Goal: Complete application form

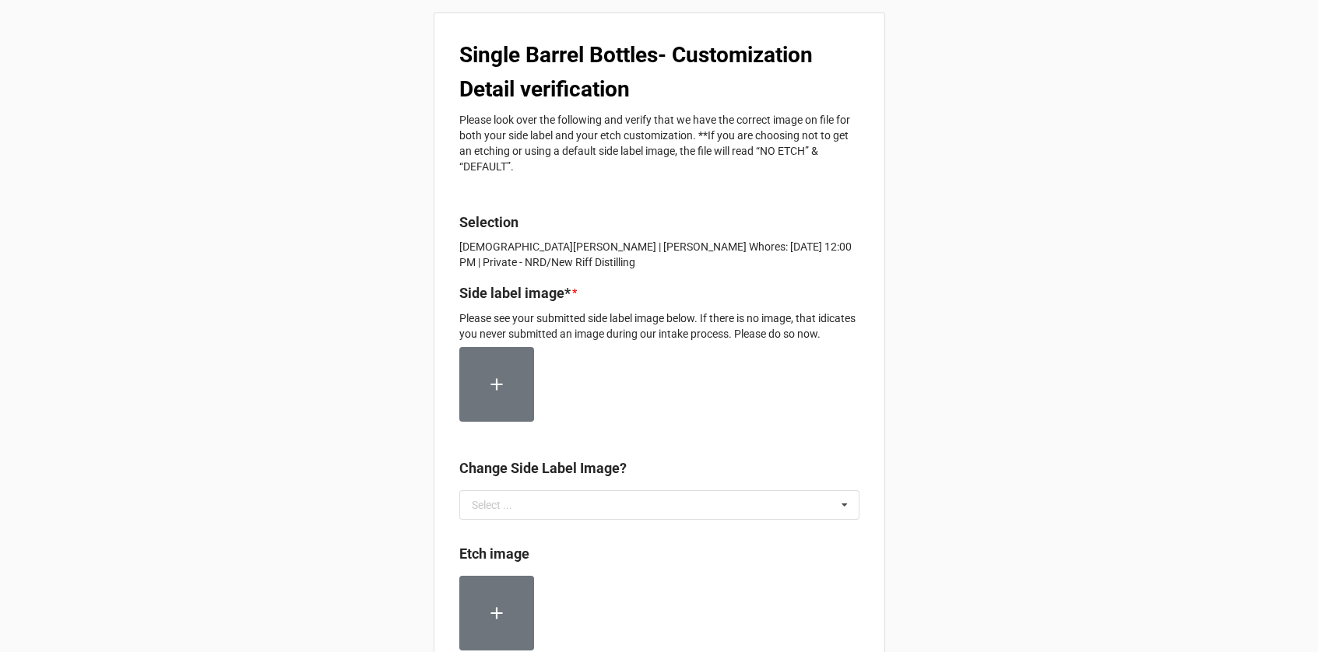
click at [1041, 244] on div "Single Barrel Bottles- Customization Detail verification Please look over the f…" at bounding box center [659, 635] width 1318 height 1270
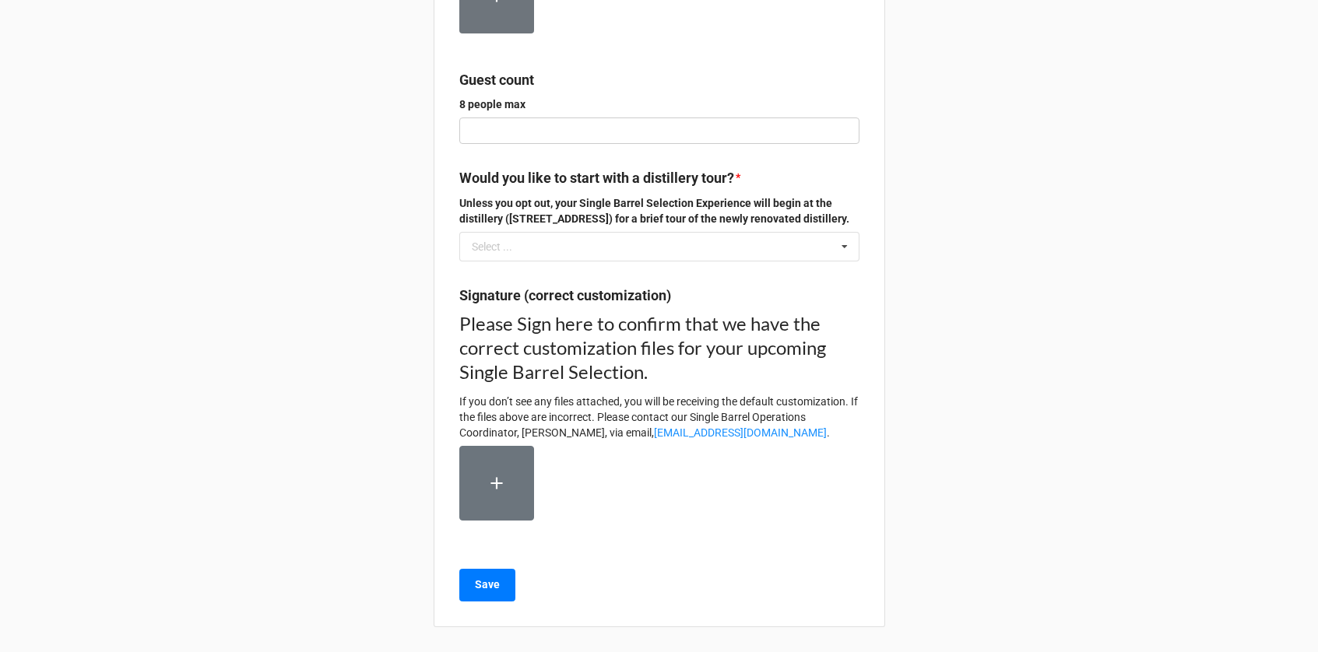
scroll to position [648, 0]
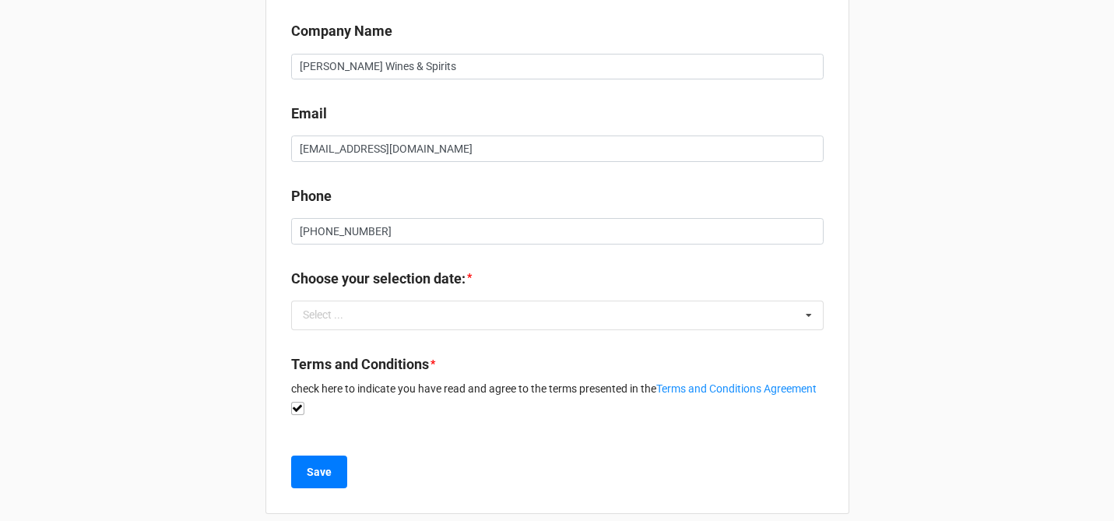
scroll to position [398, 0]
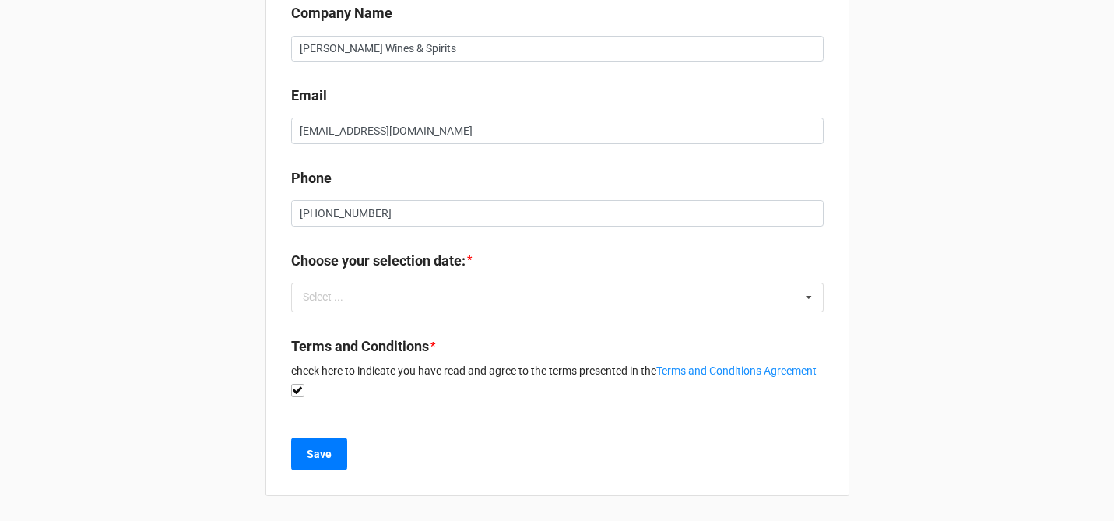
click at [535, 266] on div "Choose your selection date: *" at bounding box center [557, 266] width 532 height 33
click at [516, 283] on div "Select ... No results found." at bounding box center [557, 298] width 532 height 30
